Goal: Transaction & Acquisition: Subscribe to service/newsletter

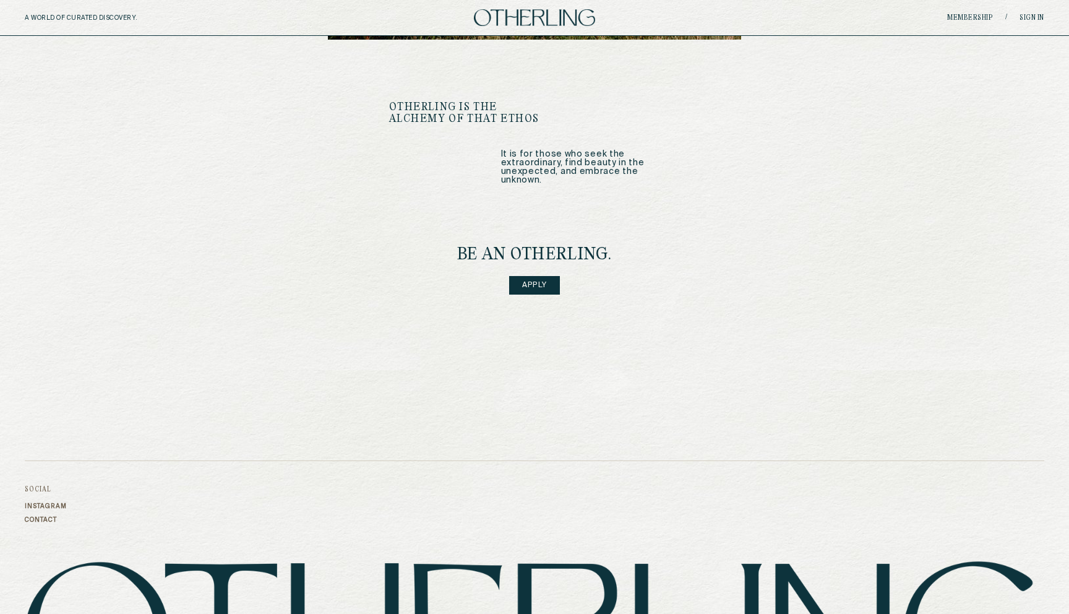
scroll to position [1630, 0]
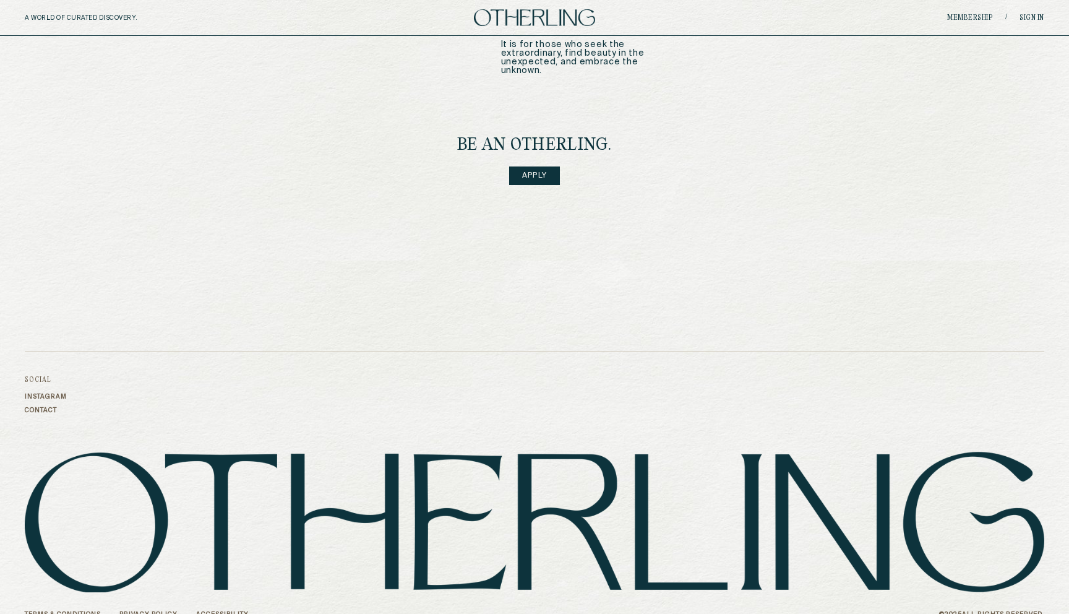
click at [539, 166] on link "Apply" at bounding box center [534, 175] width 51 height 19
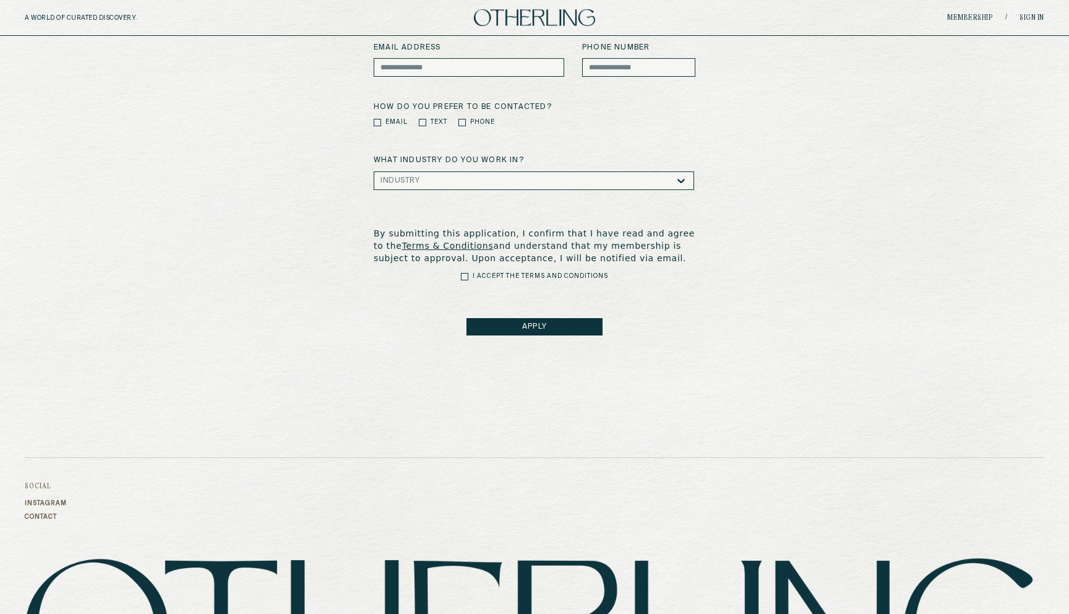
scroll to position [438, 0]
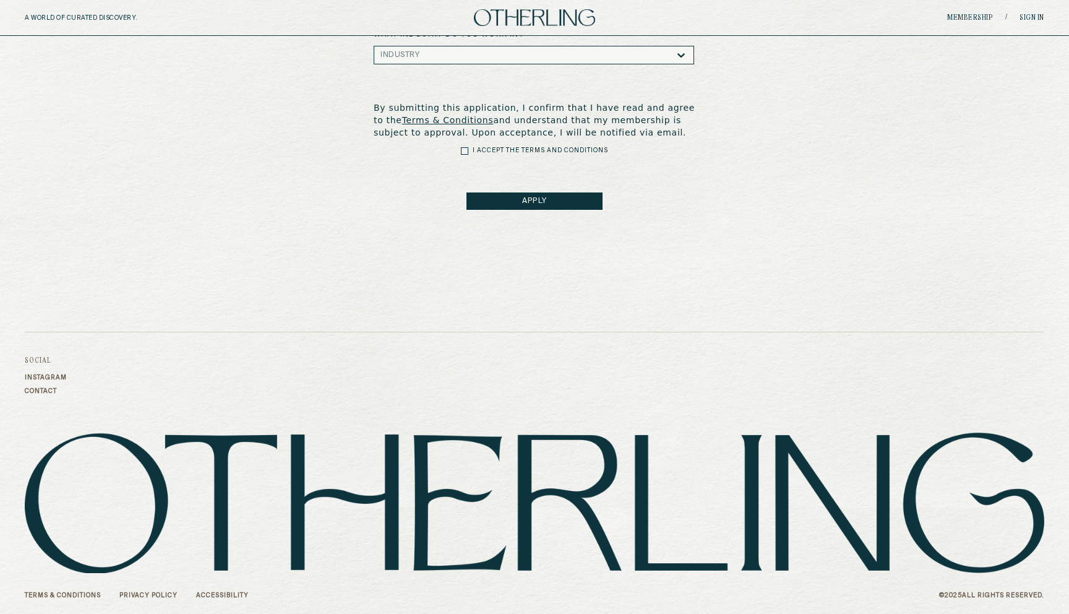
click at [569, 205] on button "APPLY" at bounding box center [534, 200] width 136 height 17
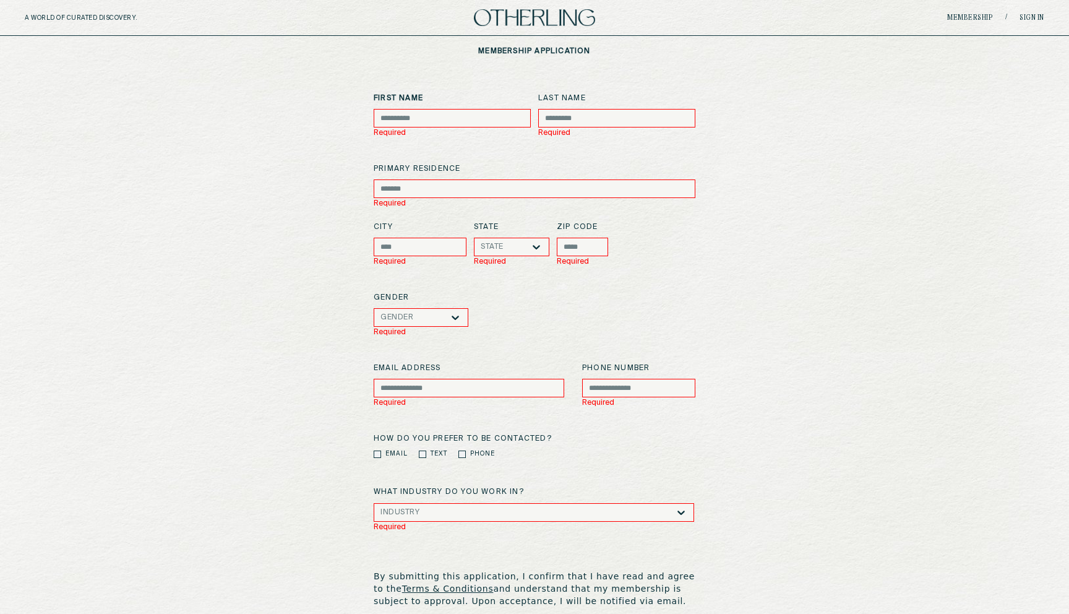
scroll to position [0, 0]
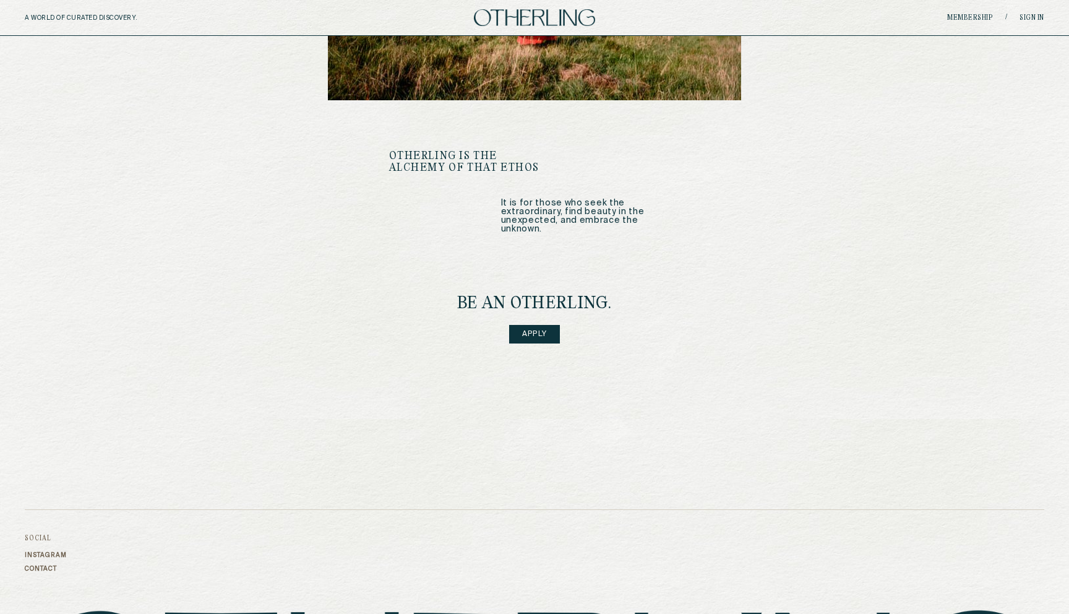
scroll to position [1463, 0]
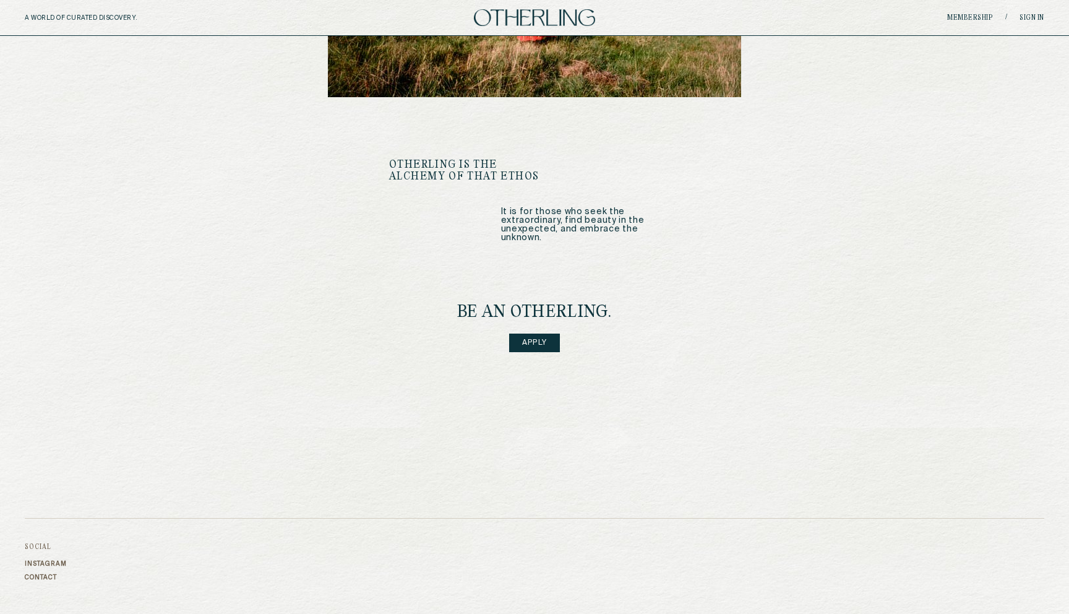
click at [528, 333] on link "Apply" at bounding box center [534, 342] width 51 height 19
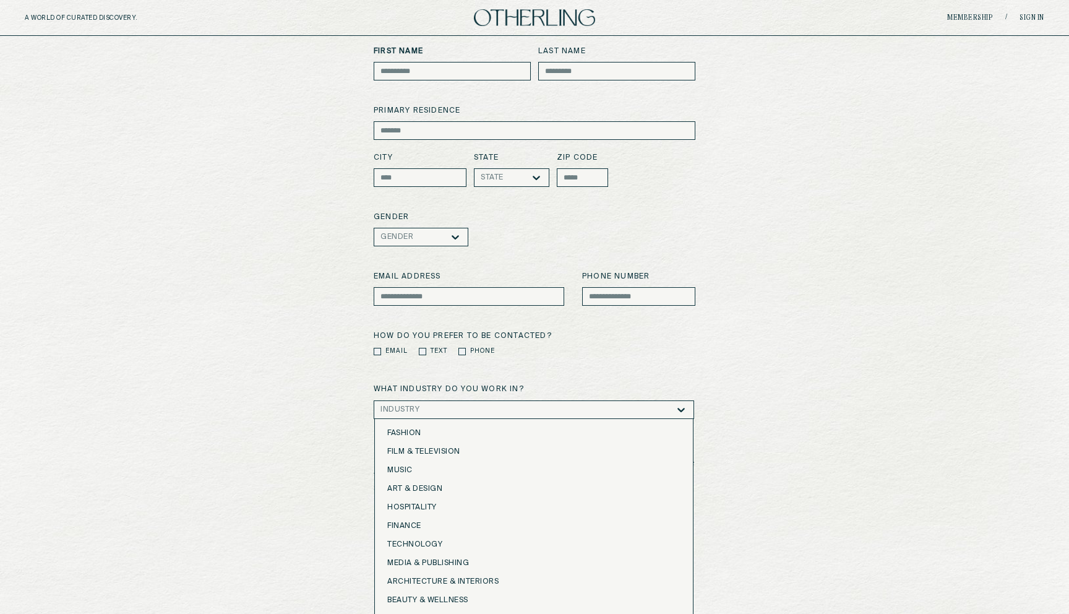
click at [593, 419] on div "Art & Design, 4 of 16. 16 results available. Use Up and Down to choose options,…" at bounding box center [534, 409] width 320 height 19
click at [777, 533] on div "membership application First Name Last Name primary residence City State State …" at bounding box center [534, 280] width 1069 height 659
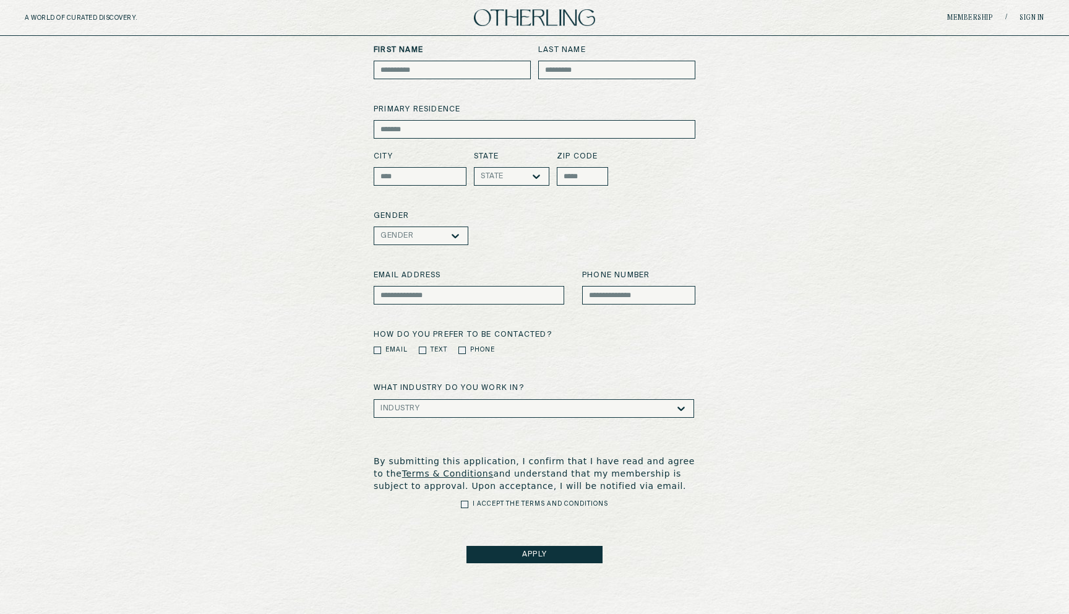
scroll to position [0, 0]
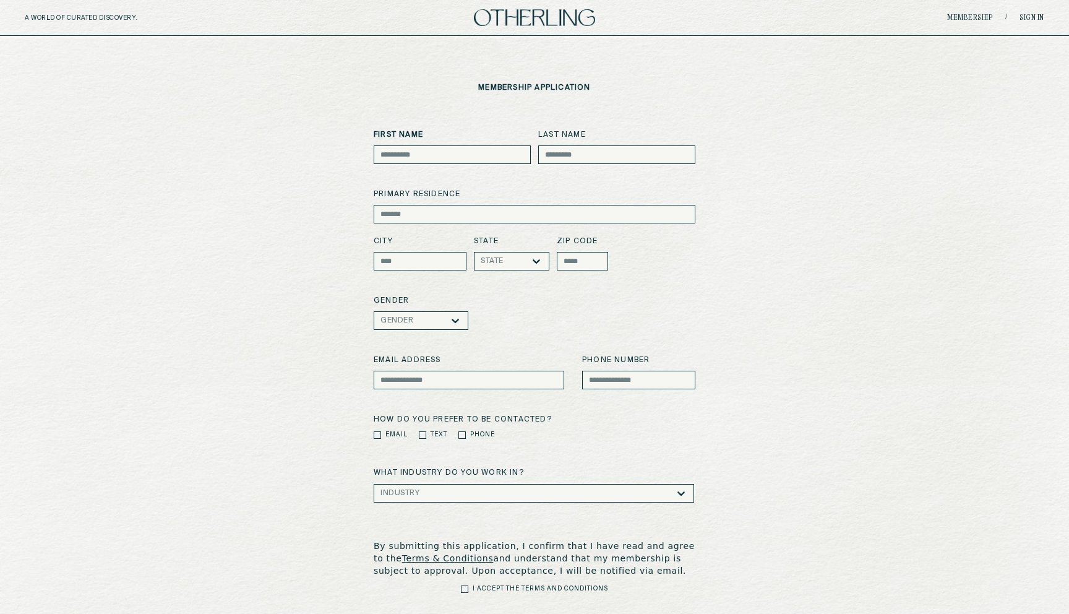
click at [546, 17] on img at bounding box center [534, 17] width 121 height 17
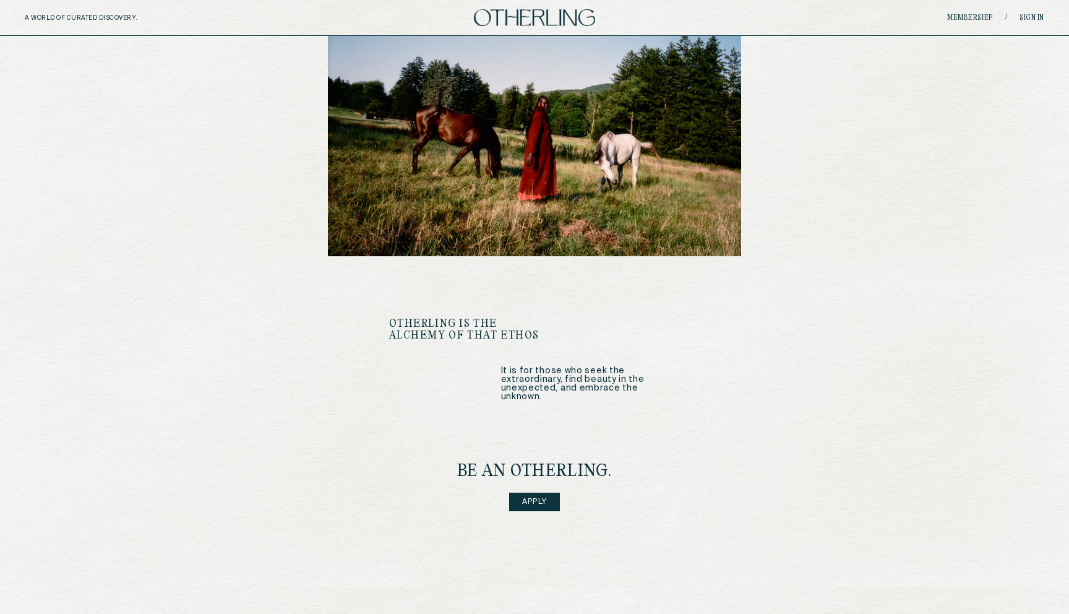
scroll to position [1310, 0]
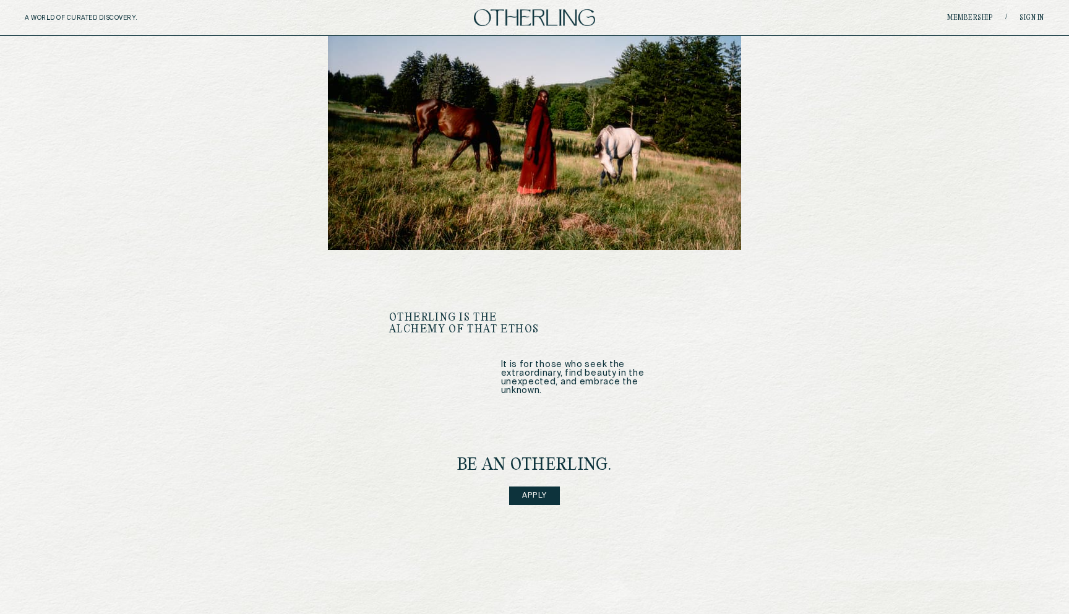
click at [536, 486] on link "Apply" at bounding box center [534, 495] width 51 height 19
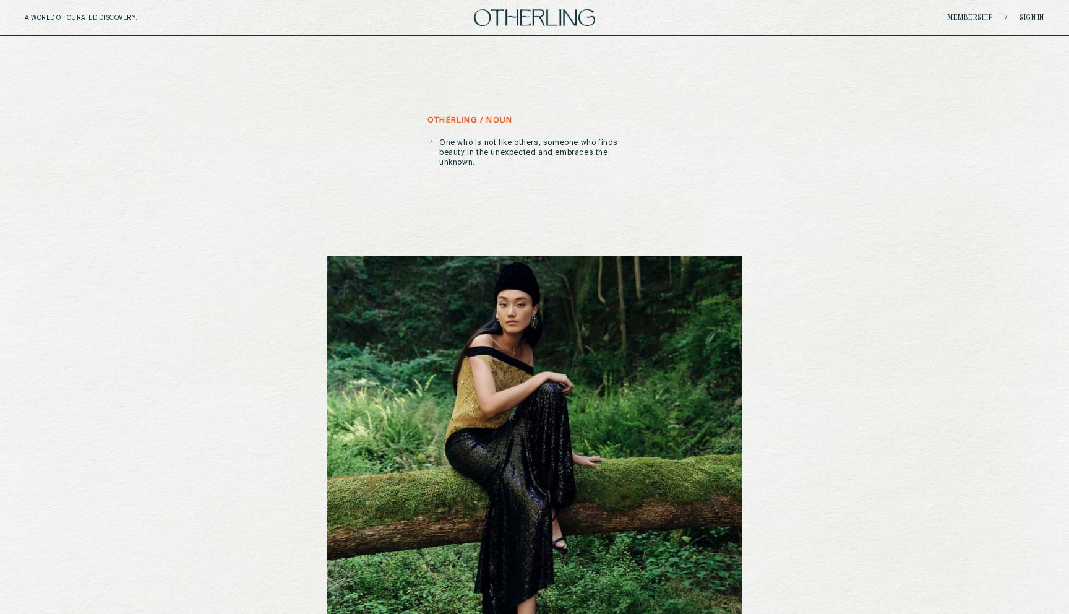
click at [542, 138] on p "One who is not like others; someone who finds beauty in the unexpected and embr…" at bounding box center [540, 153] width 202 height 30
drag, startPoint x: 544, startPoint y: 137, endPoint x: 631, endPoint y: 165, distance: 91.5
click at [631, 165] on div "otherling / noun One who is not like others; someone who finds beauty in the un…" at bounding box center [534, 403] width 415 height 574
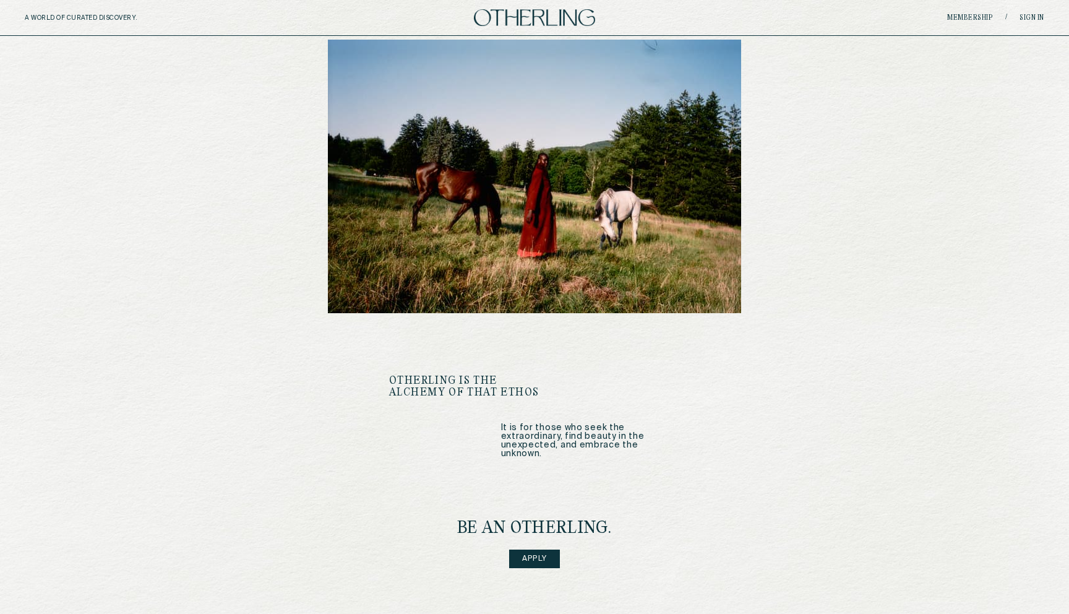
scroll to position [1300, 0]
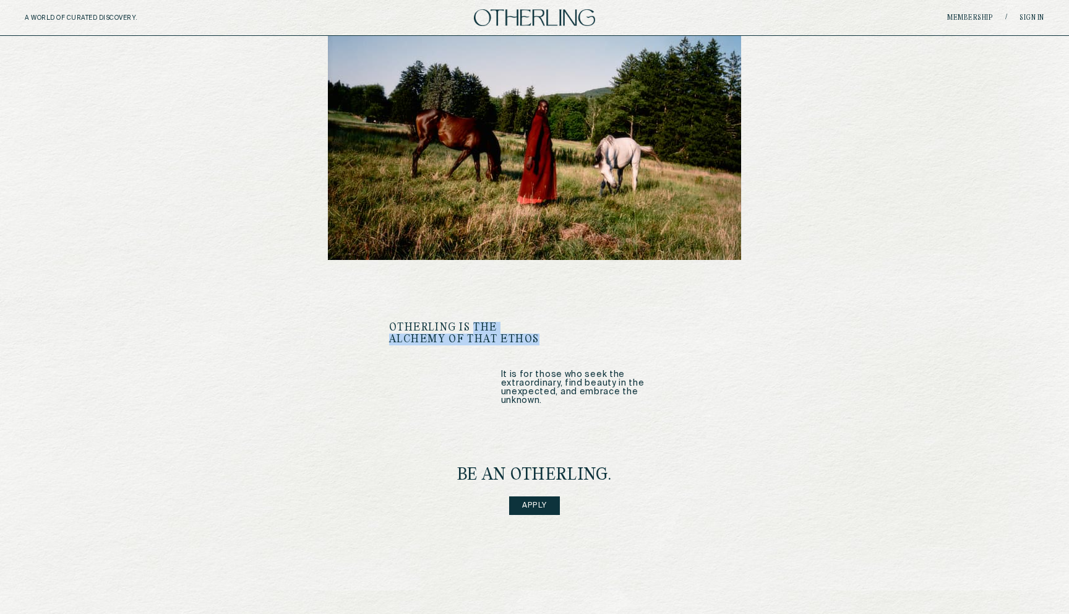
drag, startPoint x: 471, startPoint y: 312, endPoint x: 542, endPoint y: 335, distance: 75.1
click at [542, 335] on div "OTHERLING IS THE ALCHEMY OF THAT ETHOS It is for those who seek the extraordina…" at bounding box center [534, 363] width 291 height 83
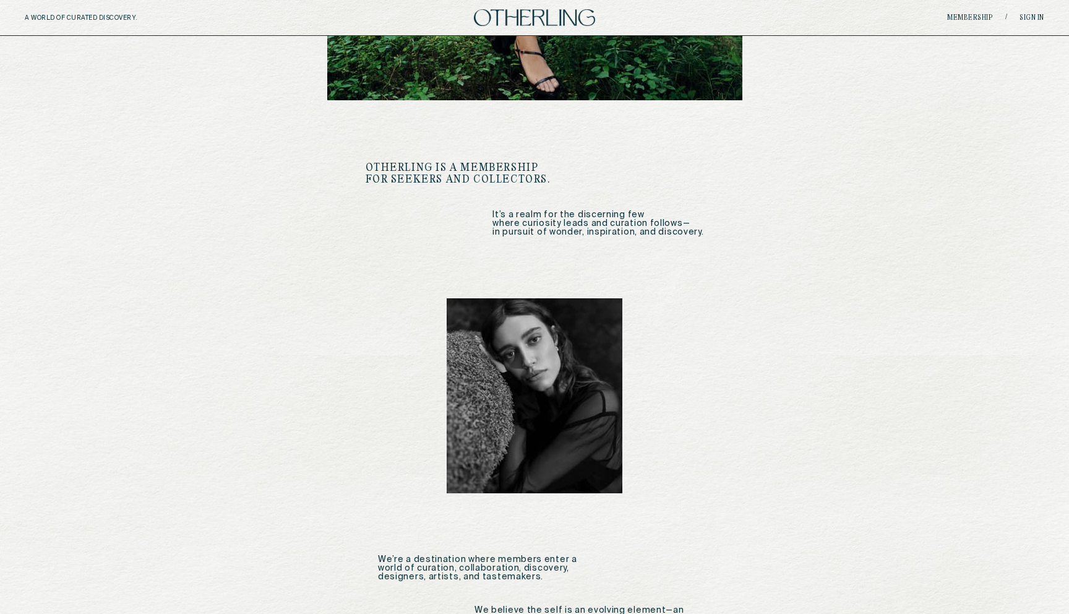
scroll to position [0, 0]
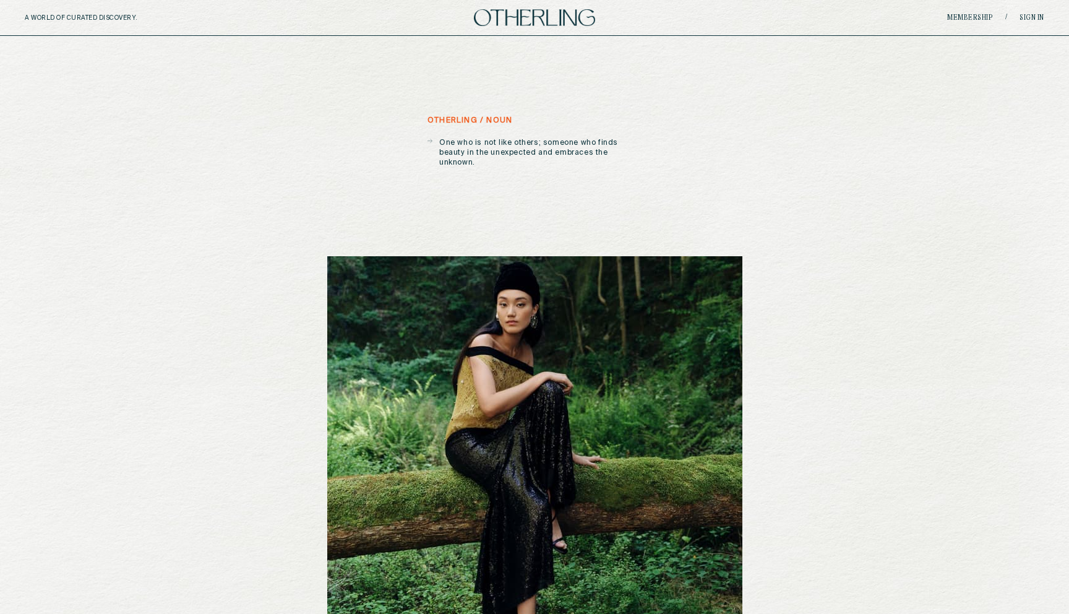
click at [632, 388] on img at bounding box center [534, 473] width 415 height 434
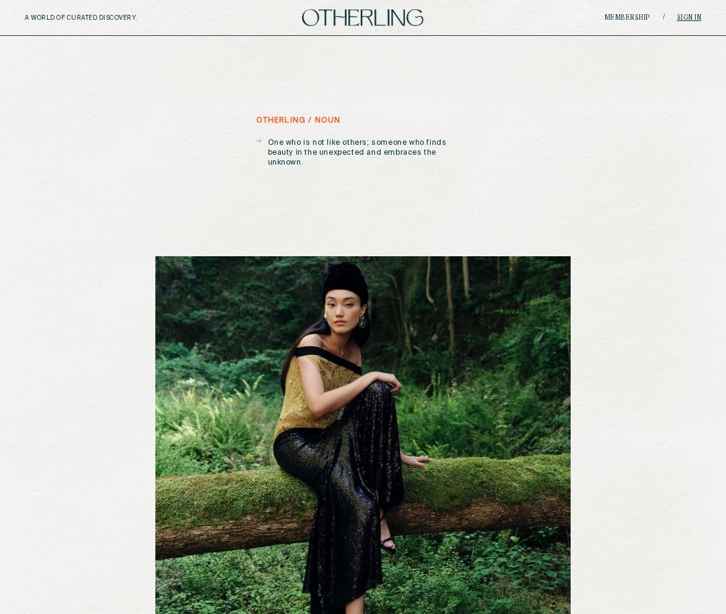
click at [677, 17] on link "Sign in" at bounding box center [689, 17] width 25 height 7
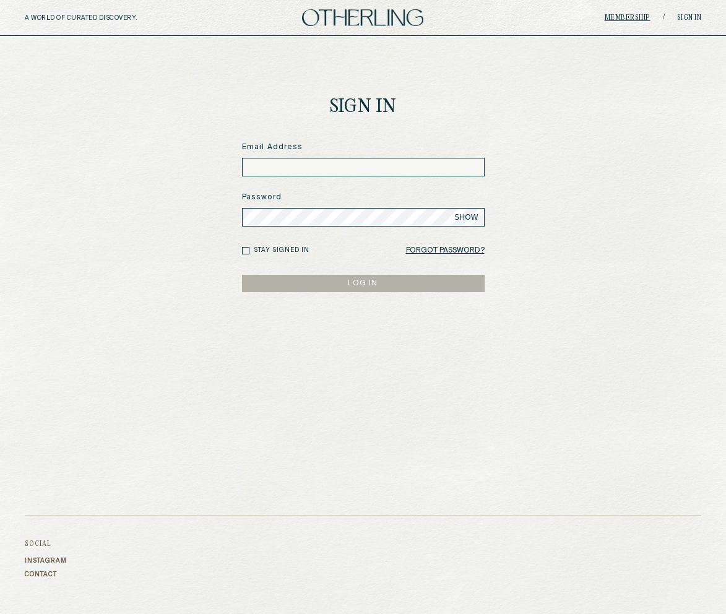
click at [644, 16] on link "Membership" at bounding box center [627, 17] width 46 height 7
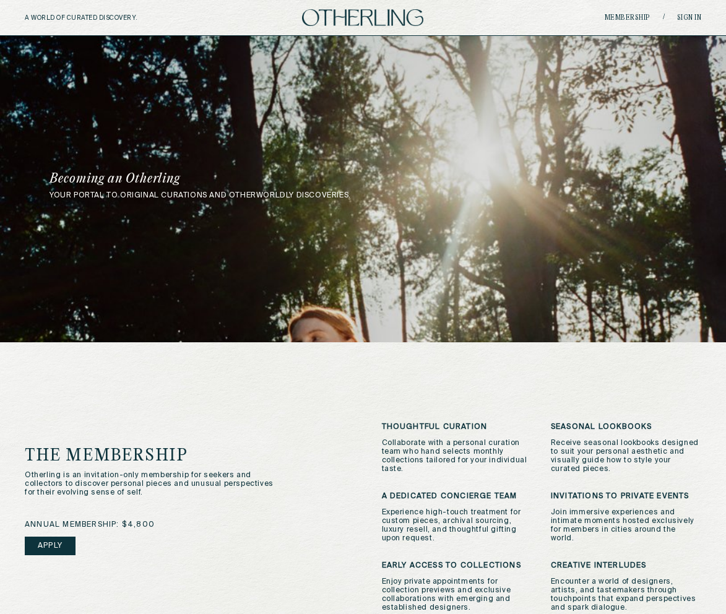
click at [348, 492] on div "the membership Otherling is an invitation-only membership for seekers and colle…" at bounding box center [363, 516] width 676 height 189
click at [356, 21] on img at bounding box center [362, 17] width 121 height 17
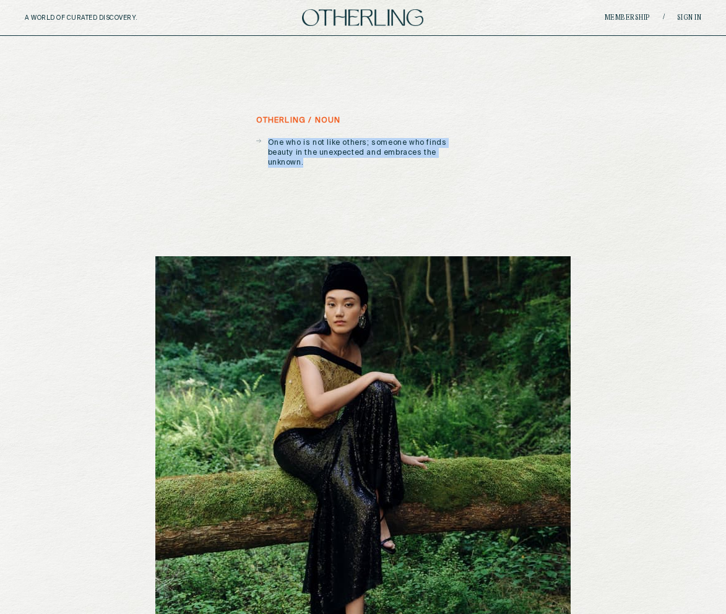
drag, startPoint x: 268, startPoint y: 140, endPoint x: 450, endPoint y: 151, distance: 181.5
click at [450, 151] on p "One who is not like others; someone who finds beauty in the unexpected and embr…" at bounding box center [369, 153] width 202 height 30
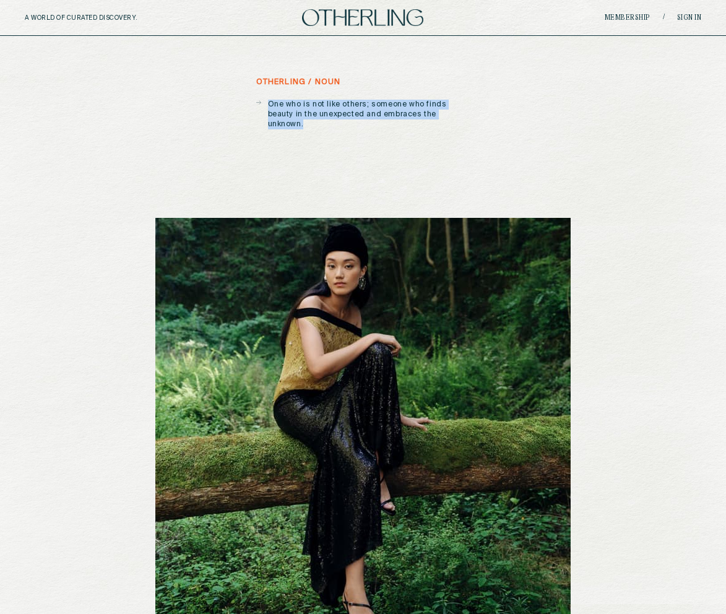
scroll to position [20, 0]
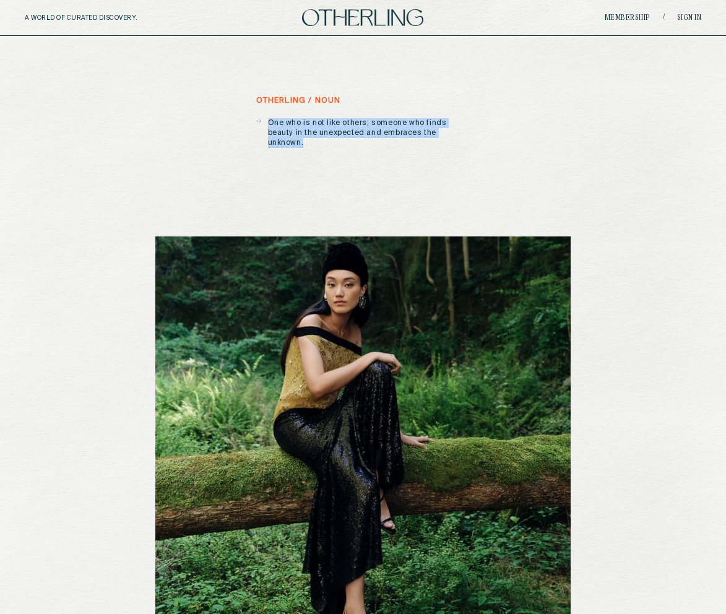
copy p "One who is not like others; someone who finds beauty in the unexpected and embr…"
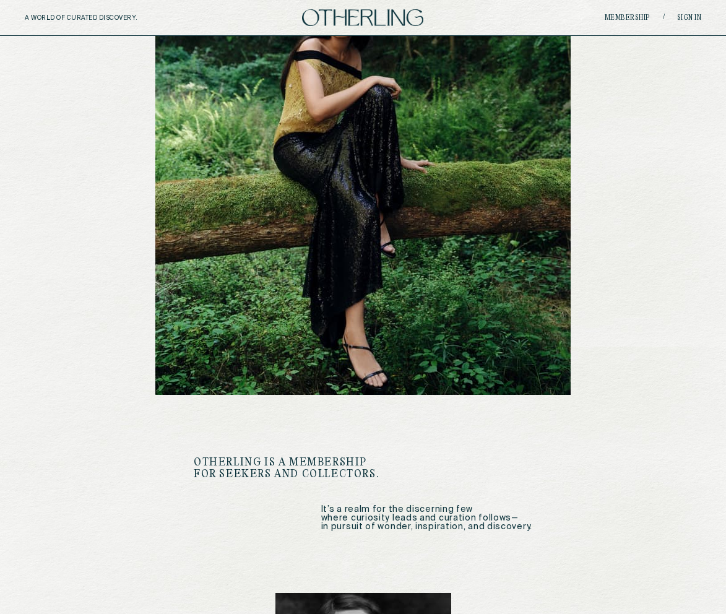
scroll to position [294, 0]
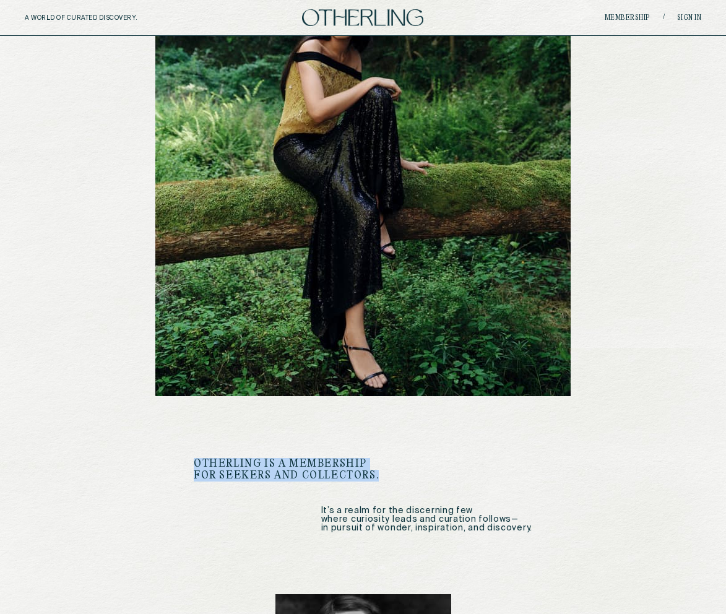
drag, startPoint x: 348, startPoint y: 463, endPoint x: 194, endPoint y: 453, distance: 154.4
click at [194, 458] on h1 "Otherling is a membership for seekers and collectors." at bounding box center [293, 470] width 198 height 24
copy h1 "Otherling is a membership for seekers and collectors."
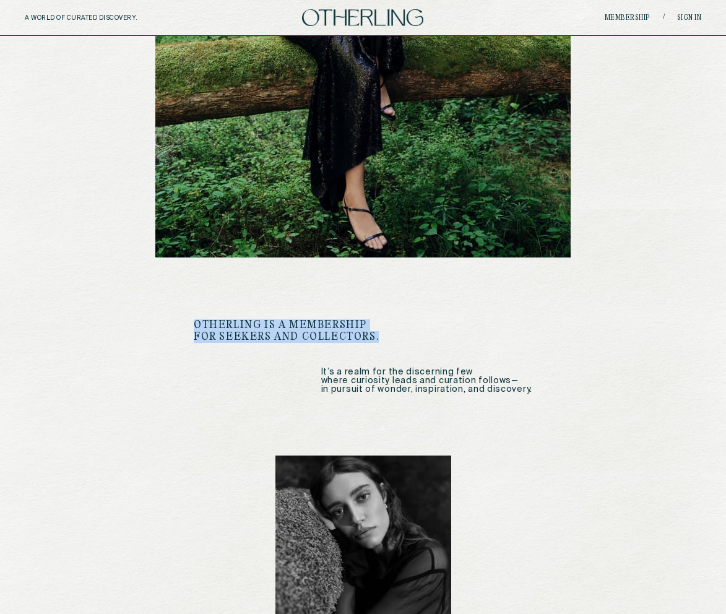
scroll to position [435, 0]
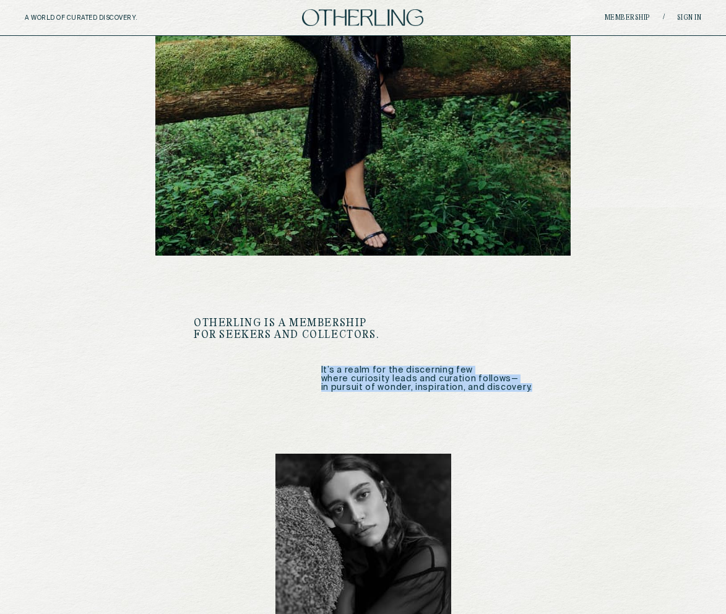
drag, startPoint x: 532, startPoint y: 379, endPoint x: 328, endPoint y: 361, distance: 204.9
click at [328, 361] on div "otherling / noun One who is not like others; someone who finds beauty in the un…" at bounding box center [363, 536] width 532 height 1870
copy p "It’s a realm for the discerning few where curiosity leads and curation follows—…"
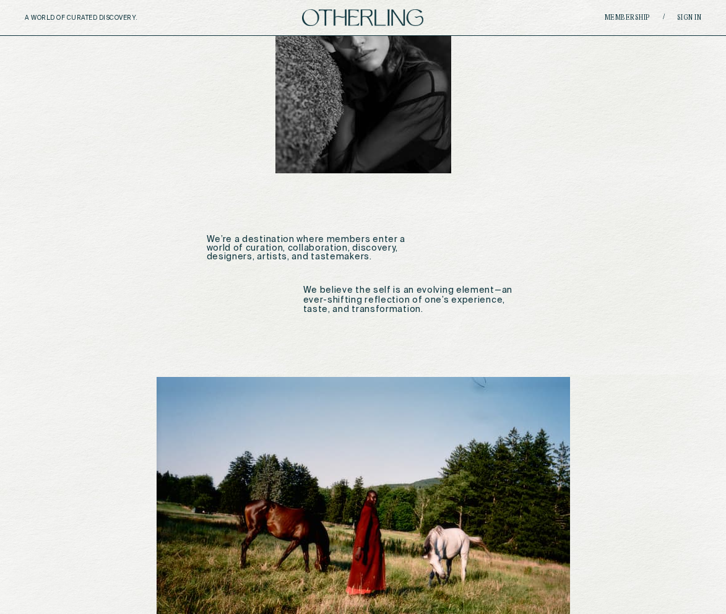
scroll to position [912, 0]
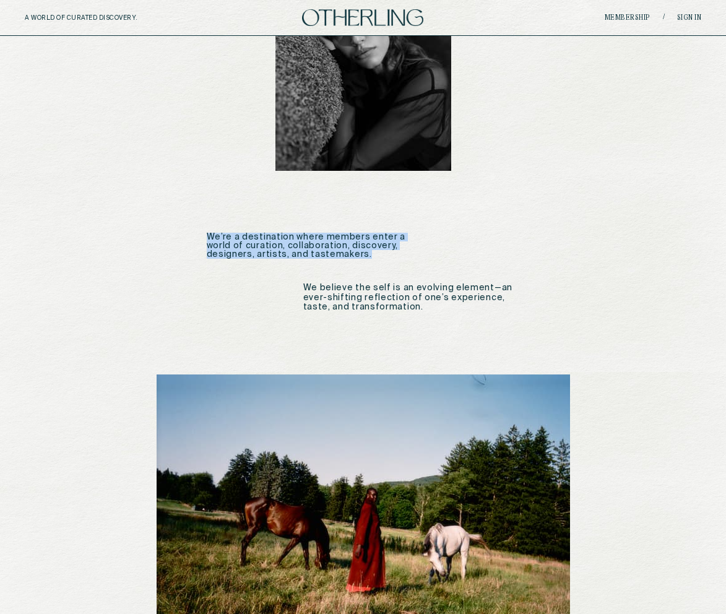
drag, startPoint x: 364, startPoint y: 247, endPoint x: 204, endPoint y: 230, distance: 160.5
click at [204, 230] on div "otherling / noun One who is not like others; someone who finds beauty in the un…" at bounding box center [363, 59] width 532 height 1870
copy p "We’re a destination where members enter a world of curation, collaboration, dis…"
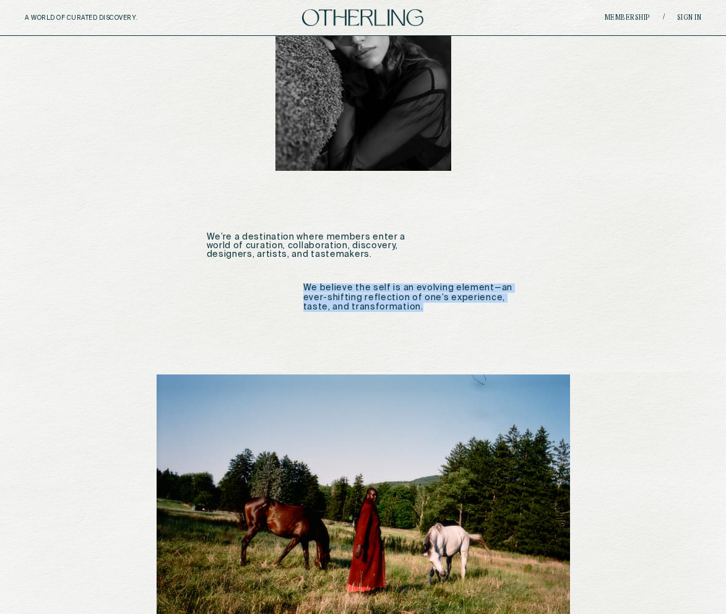
drag, startPoint x: 427, startPoint y: 302, endPoint x: 298, endPoint y: 278, distance: 131.4
click at [298, 278] on div "otherling / noun One who is not like others; someone who finds beauty in the un…" at bounding box center [363, 59] width 532 height 1870
copy p "We believe the self is an evolving element—an ever-shifting reflection of one’s…"
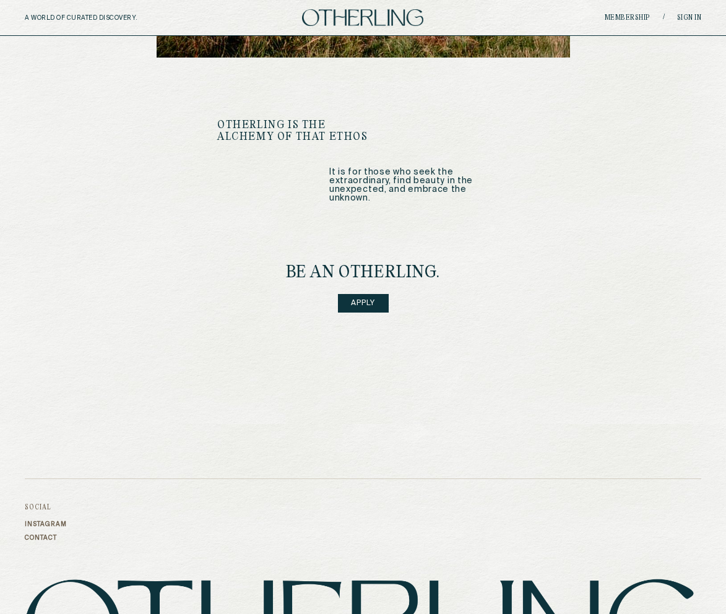
scroll to position [1500, 0]
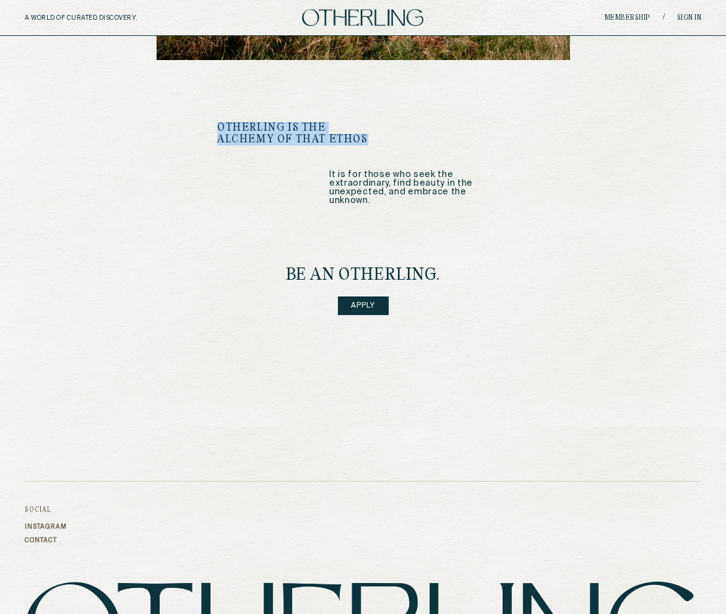
drag, startPoint x: 364, startPoint y: 126, endPoint x: 217, endPoint y: 118, distance: 147.4
click at [217, 122] on h1 "OTHERLING IS THE ALCHEMY OF THAT ETHOS" at bounding box center [298, 134] width 163 height 24
copy h1 "OTHERLING IS THE ALCHEMY OF THAT ETHOS"
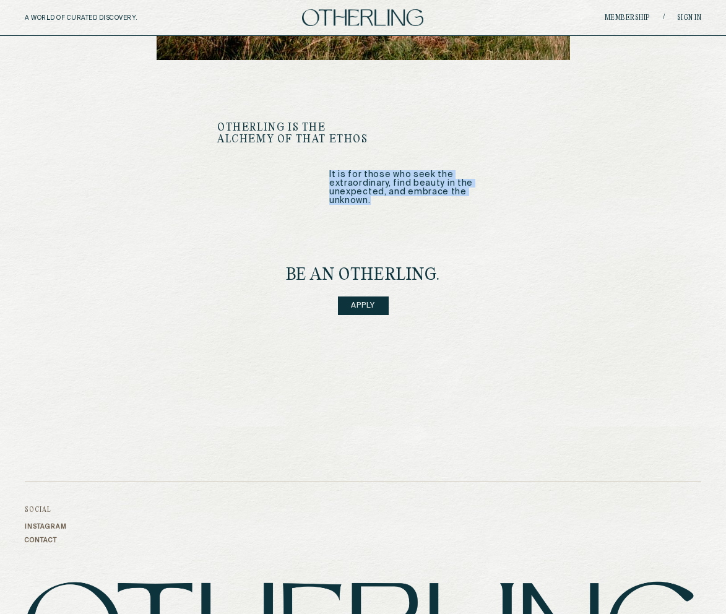
drag, startPoint x: 504, startPoint y: 182, endPoint x: 326, endPoint y: 166, distance: 178.9
click at [326, 166] on div "OTHERLING IS THE ALCHEMY OF THAT ETHOS It is for those who seek the extraordina…" at bounding box center [362, 163] width 291 height 83
copy p "It is for those who seek the extraordinary, find beauty in the unexpected, and …"
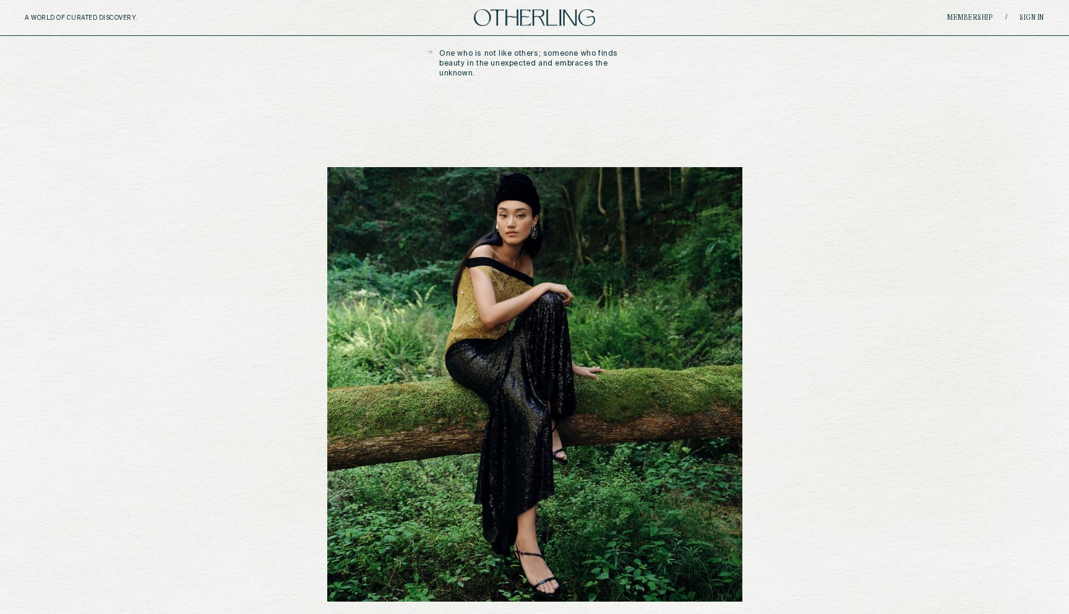
scroll to position [0, 0]
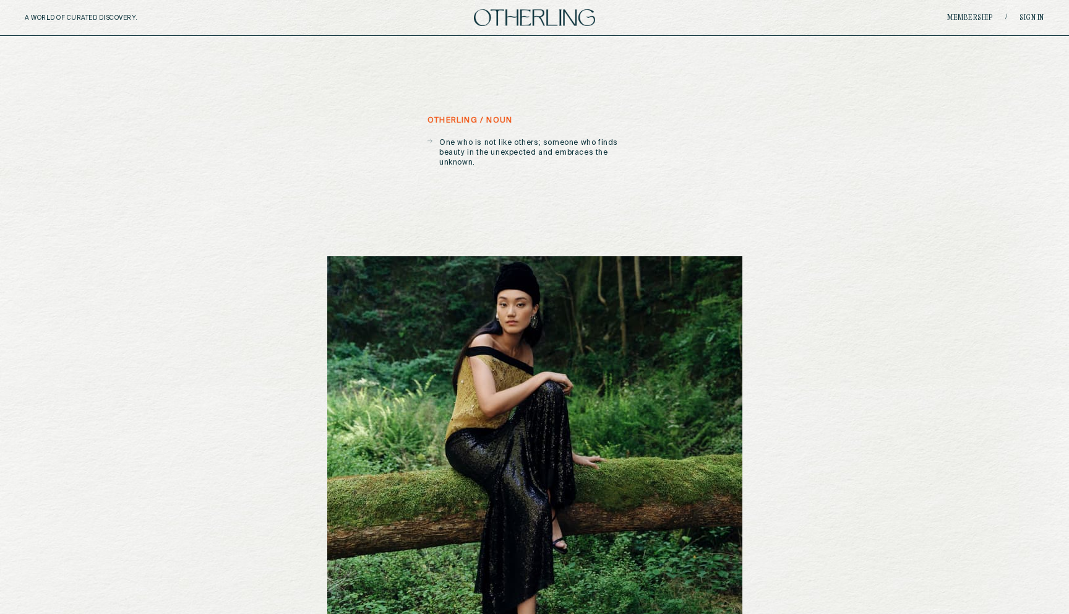
click at [961, 12] on div "A WORLD OF CURATED DISCOVERY. Membership / Sign in" at bounding box center [534, 18] width 1069 height 36
click at [961, 14] on link "Membership" at bounding box center [970, 17] width 46 height 7
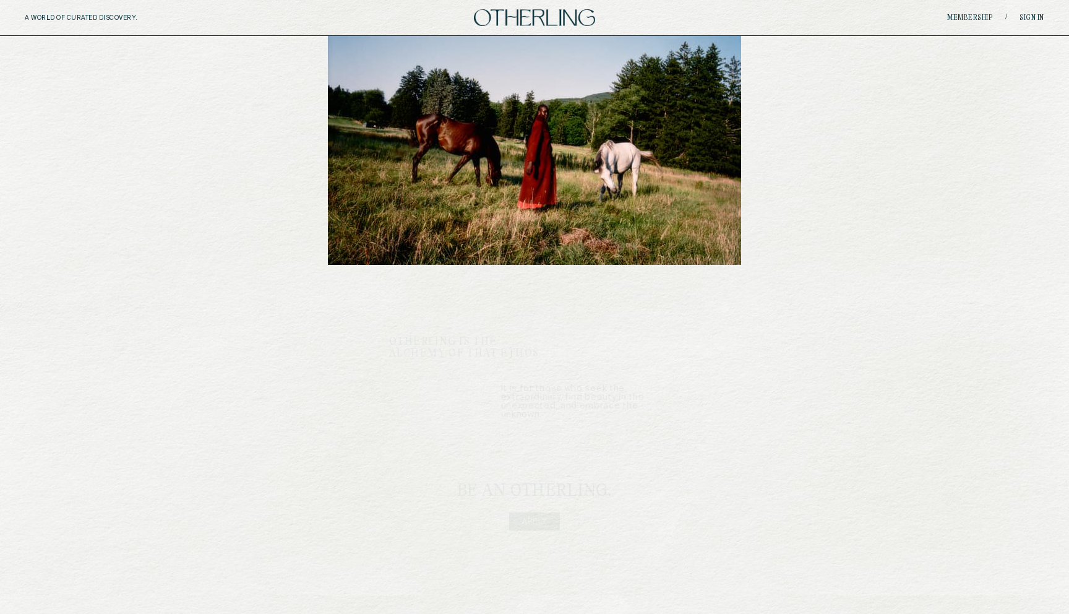
scroll to position [1420, 0]
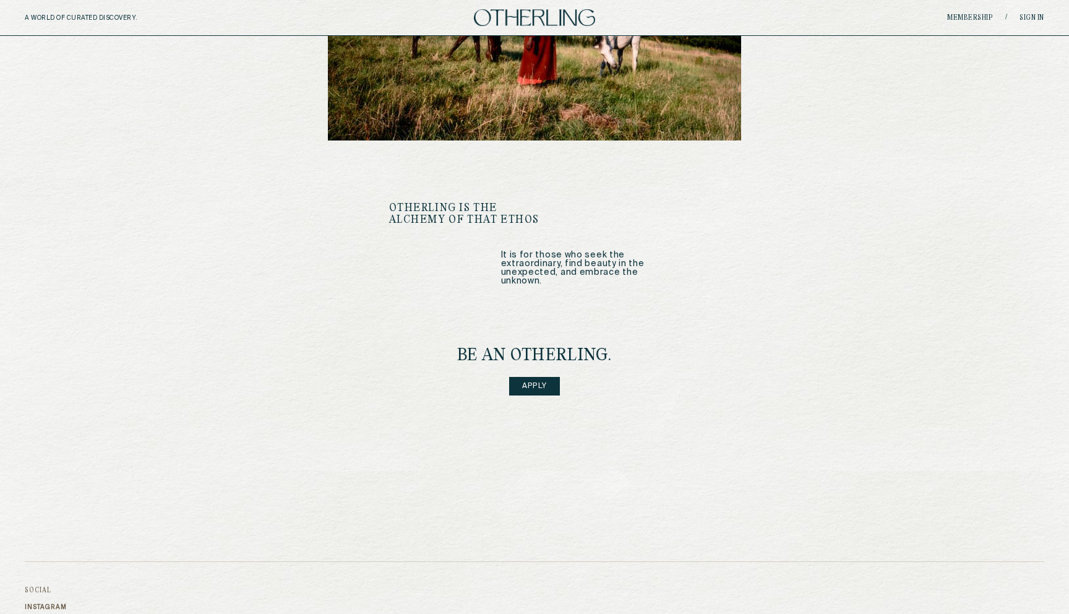
click at [546, 377] on link "Apply" at bounding box center [534, 386] width 51 height 19
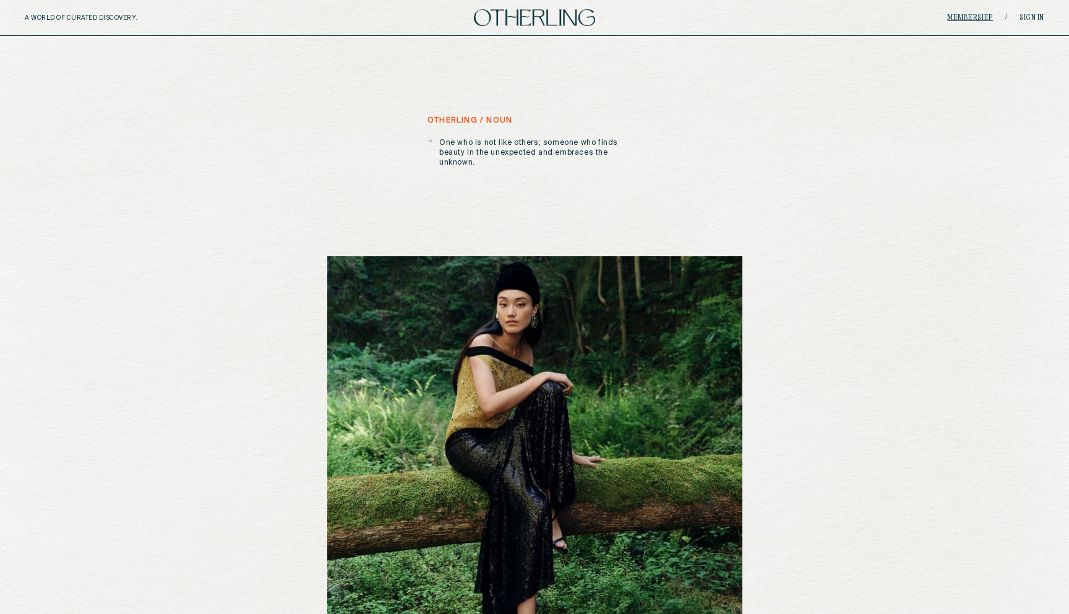
click at [956, 20] on link "Membership" at bounding box center [970, 17] width 46 height 7
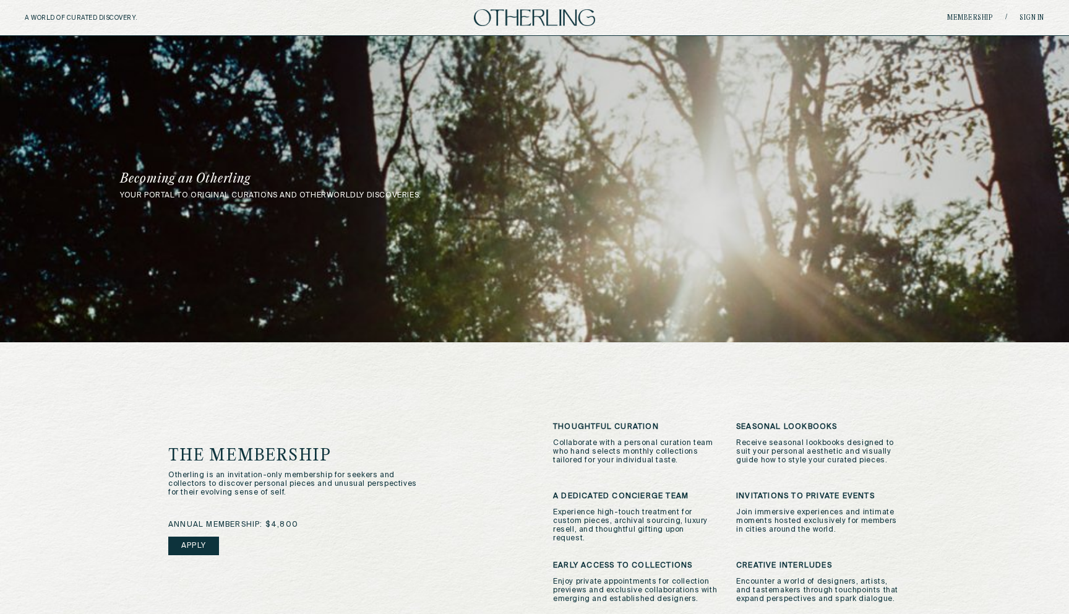
click at [553, 28] on div "A WORLD OF CURATED DISCOVERY. Membership / Sign in" at bounding box center [534, 18] width 1069 height 36
click at [547, 20] on img at bounding box center [534, 17] width 121 height 17
